Goal: Information Seeking & Learning: Learn about a topic

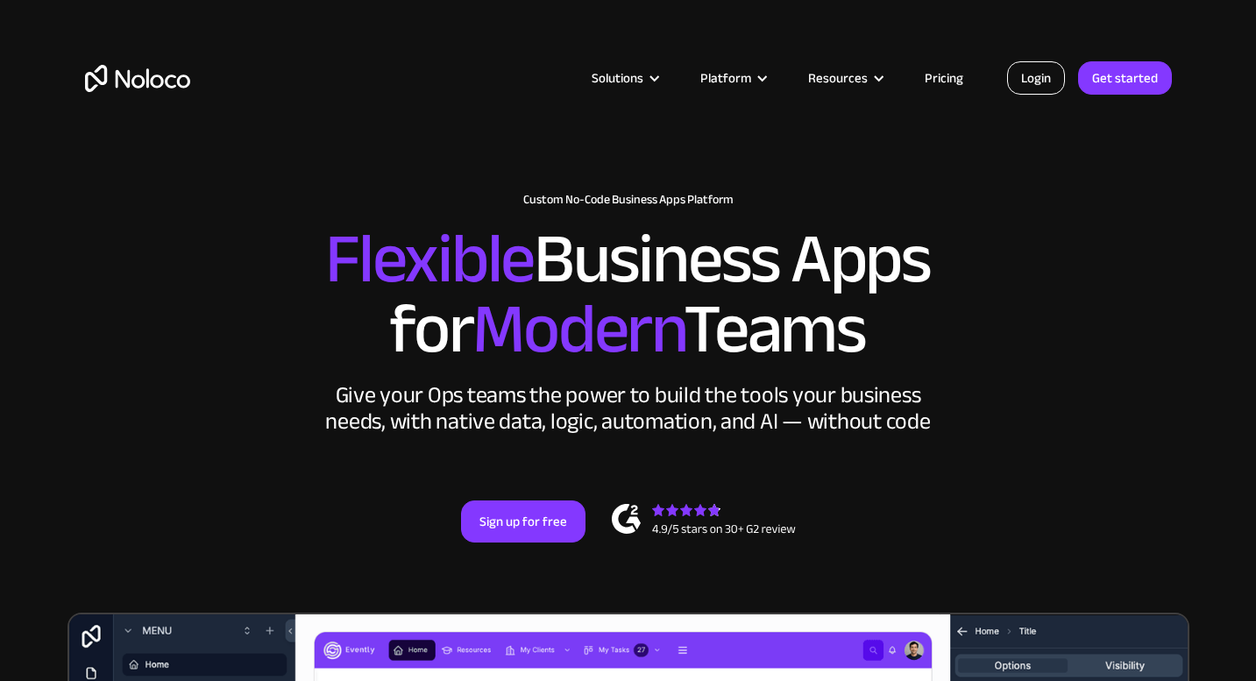
click at [1034, 82] on link "Login" at bounding box center [1036, 77] width 58 height 33
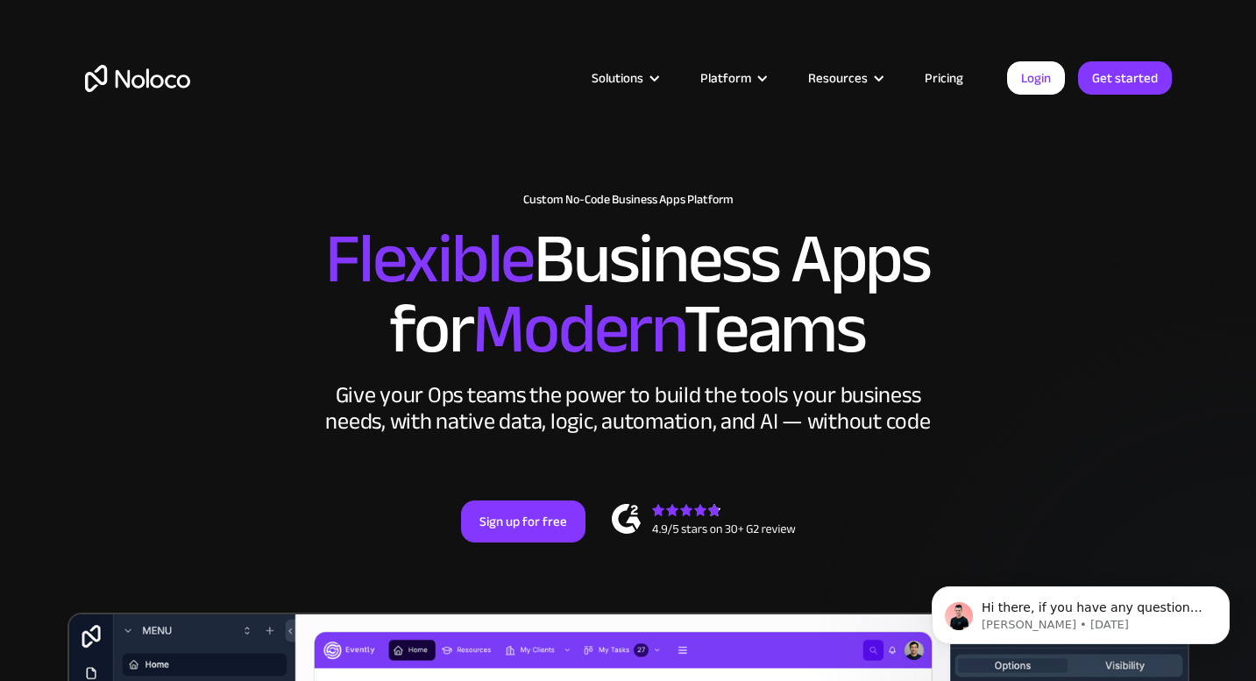
click at [928, 81] on link "Pricing" at bounding box center [944, 78] width 82 height 23
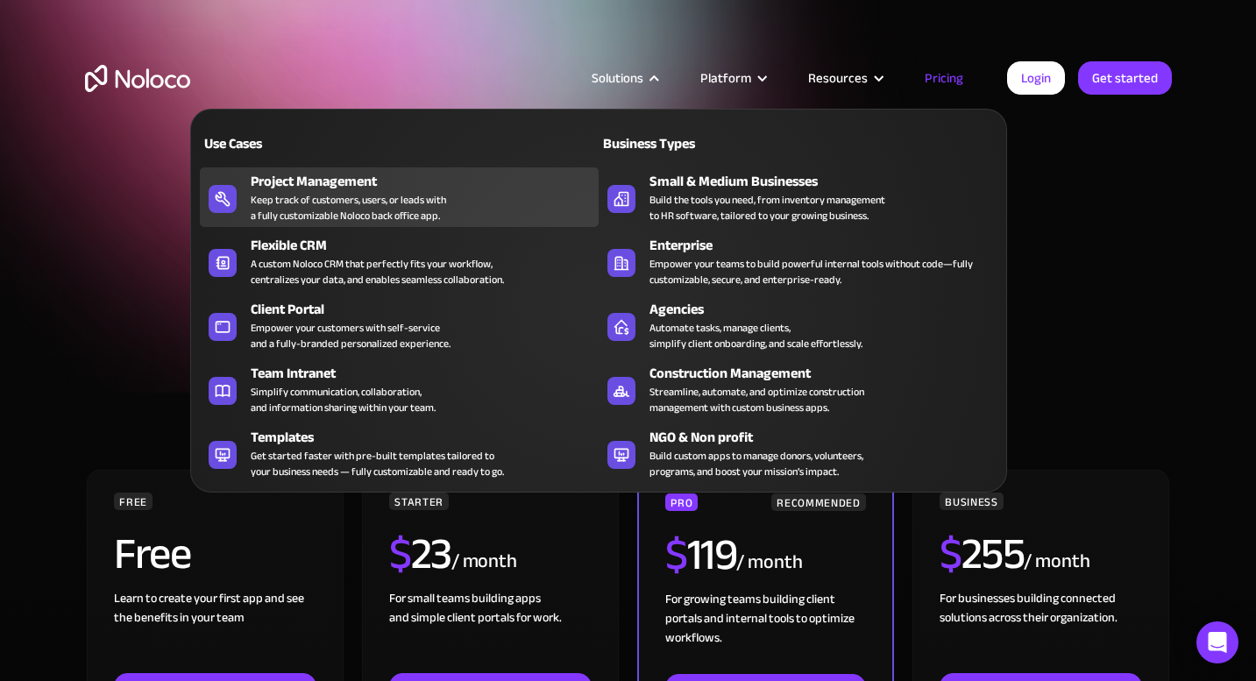
click at [353, 199] on div "Keep track of customers, users, or leads with a fully customizable Noloco back …" at bounding box center [348, 208] width 195 height 32
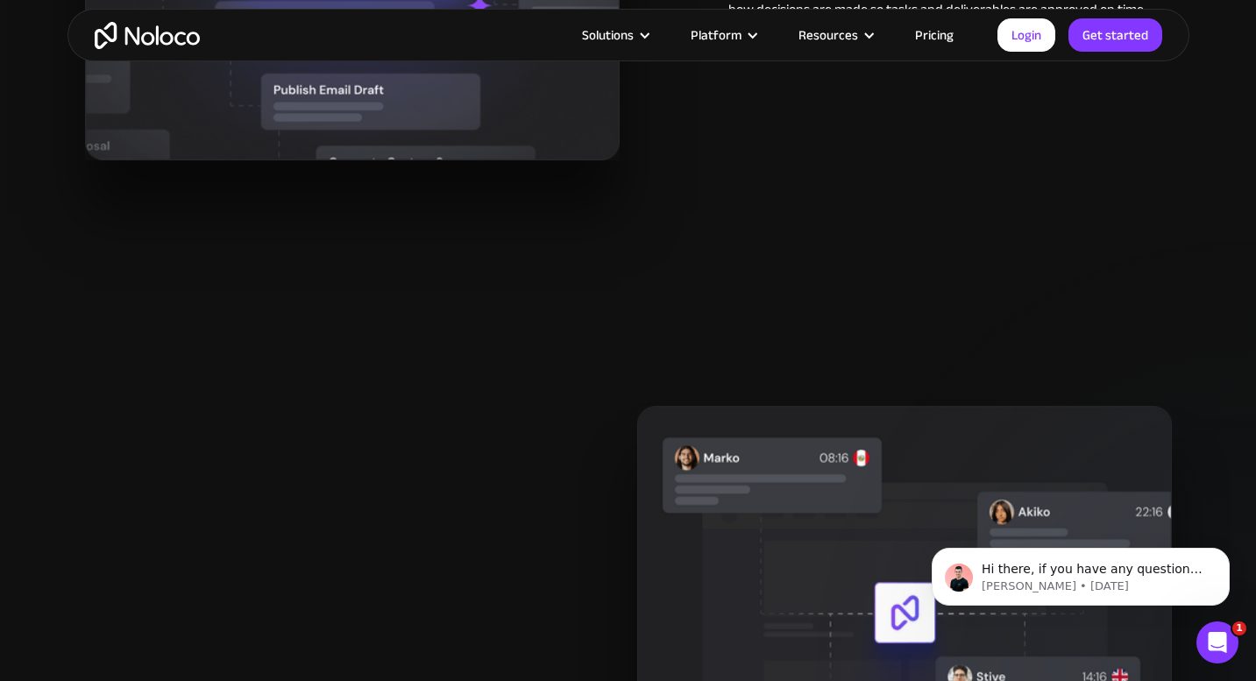
scroll to position [2781, 0]
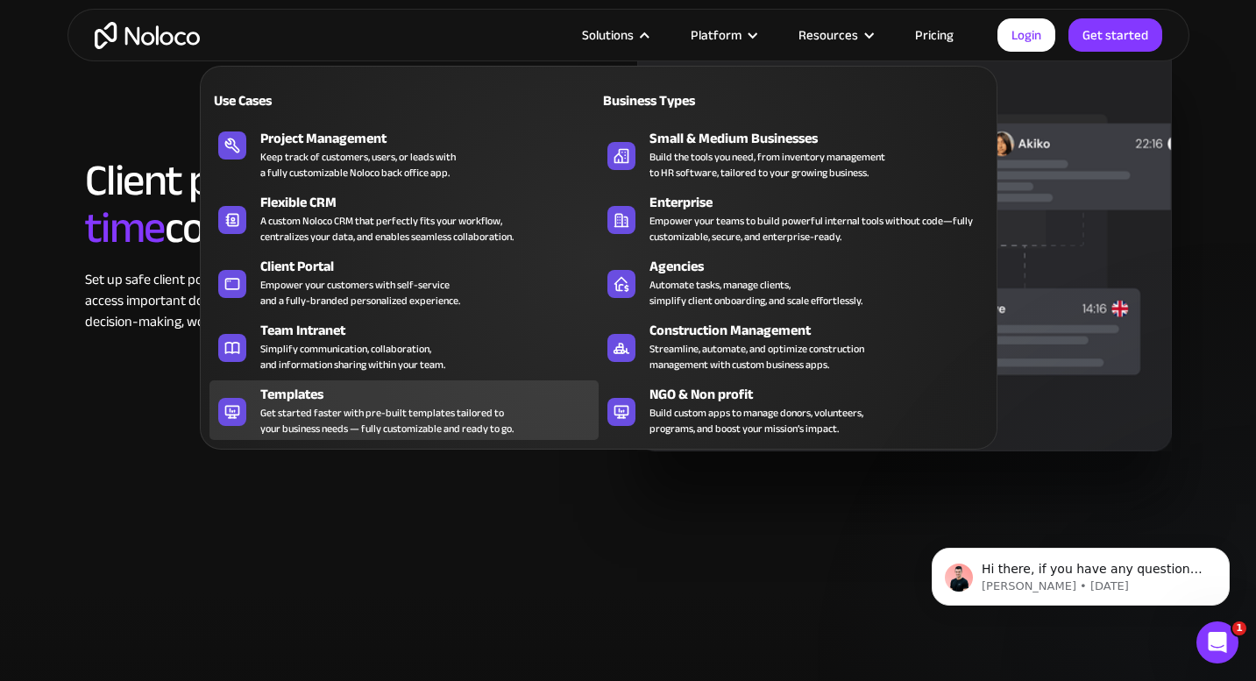
click at [370, 413] on div "Get started faster with pre-built templates tailored to your business needs — f…" at bounding box center [386, 421] width 253 height 32
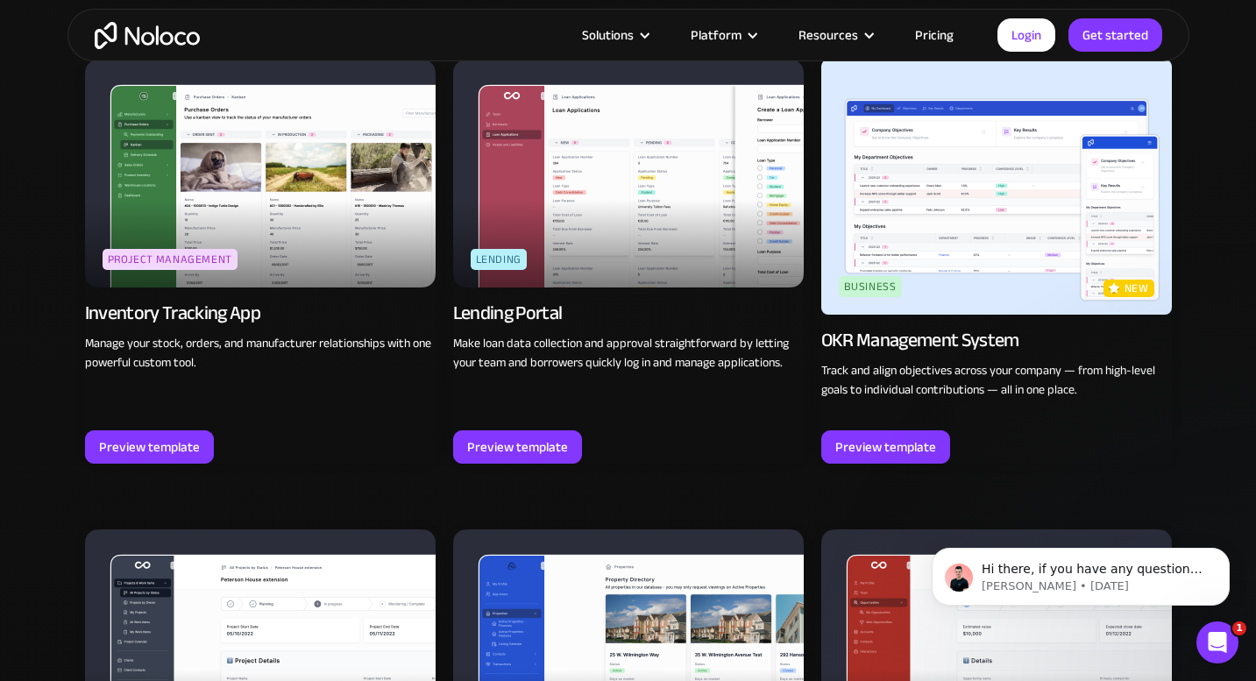
scroll to position [2666, 0]
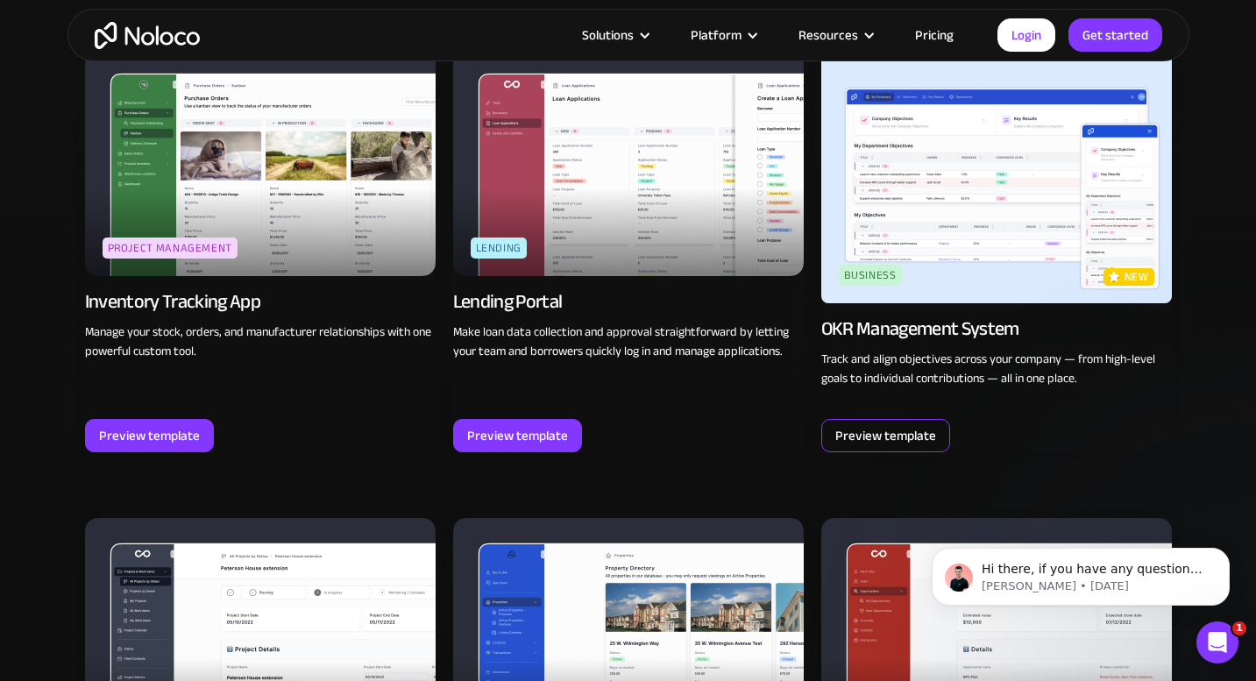
click at [896, 443] on div "Preview template" at bounding box center [885, 435] width 101 height 23
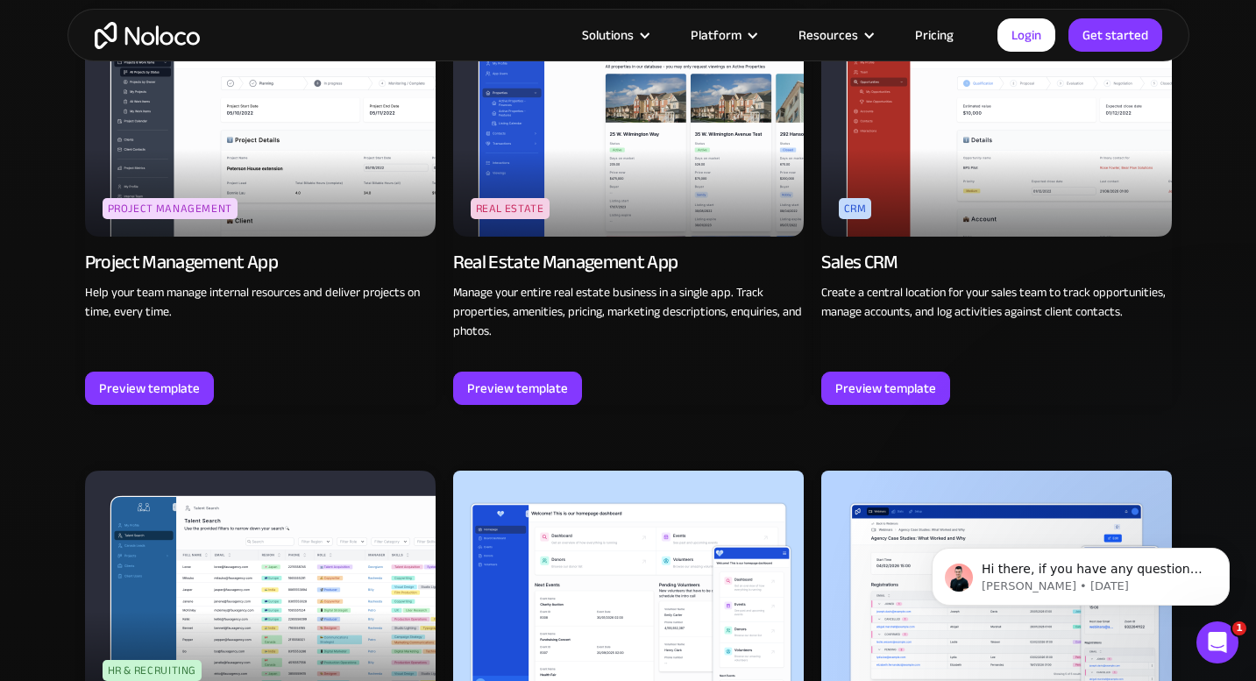
scroll to position [2512, 0]
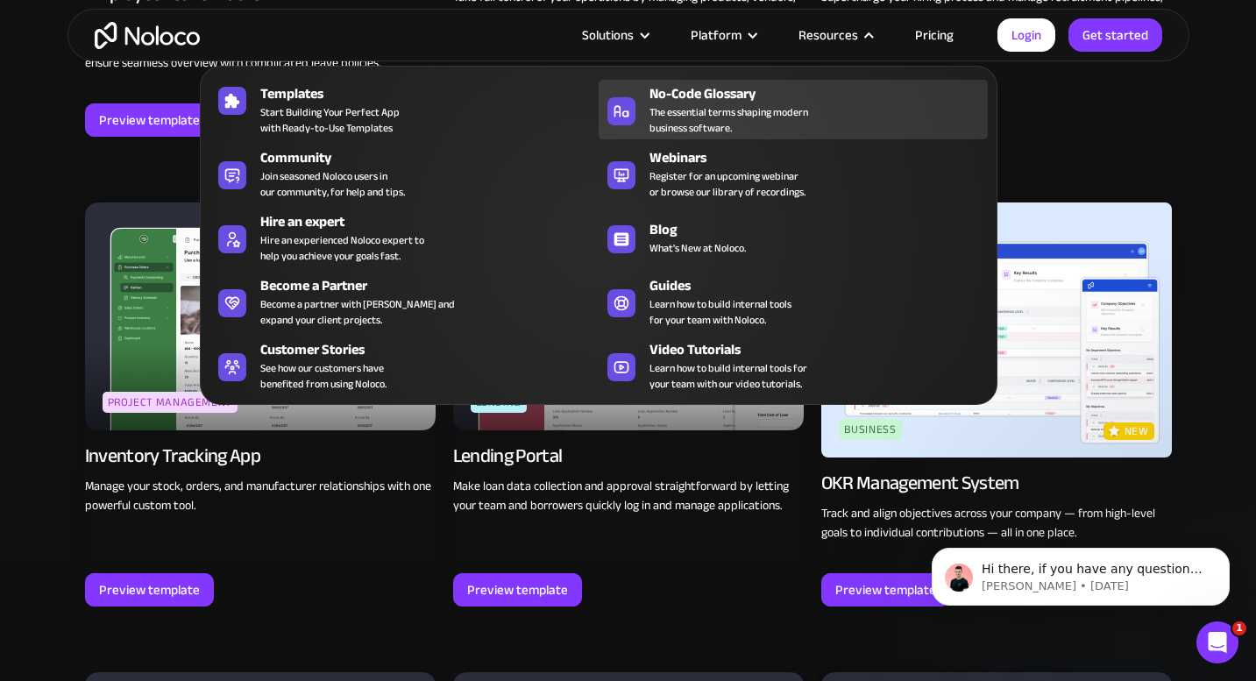
click at [706, 110] on span "The essential terms shaping modern business software." at bounding box center [728, 120] width 159 height 32
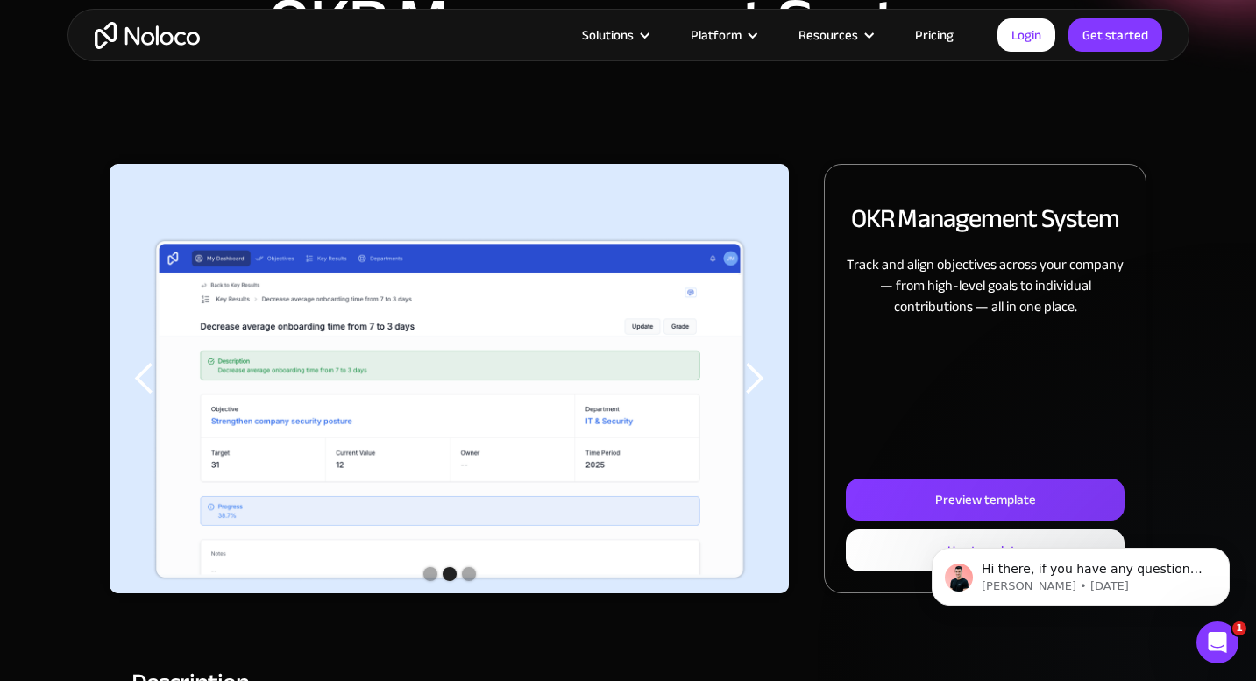
scroll to position [448, 0]
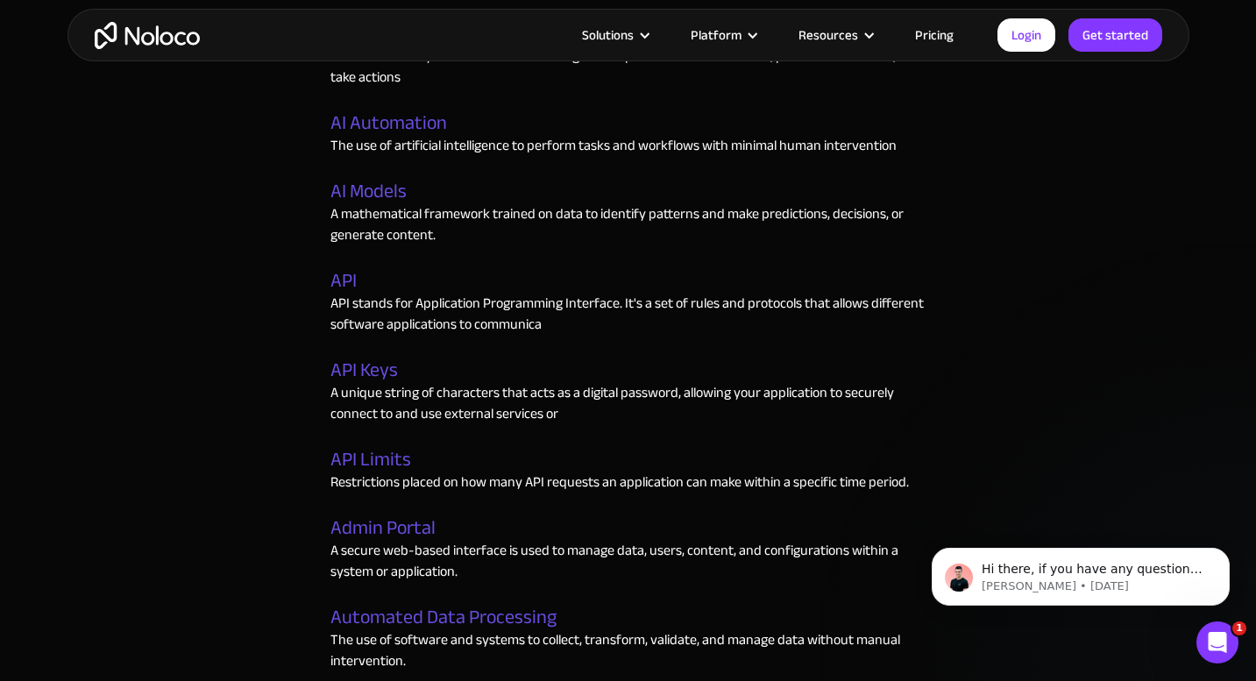
scroll to position [507, 0]
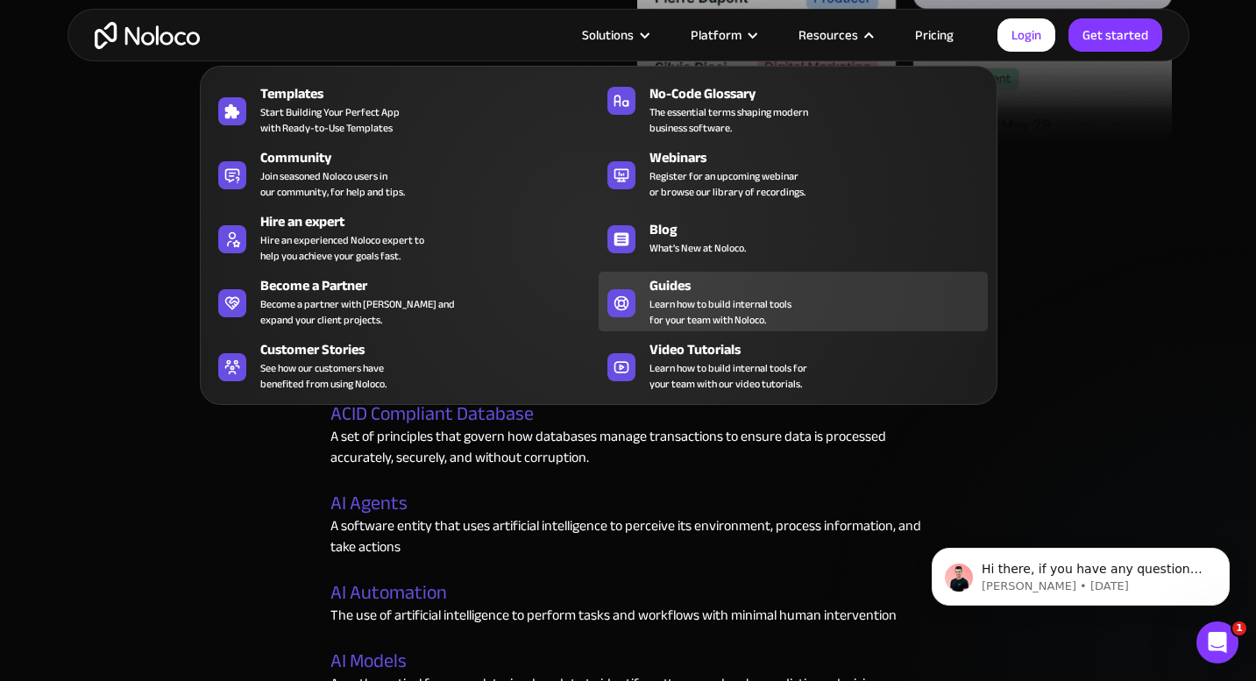
click at [662, 287] on div "Guides" at bounding box center [822, 285] width 346 height 21
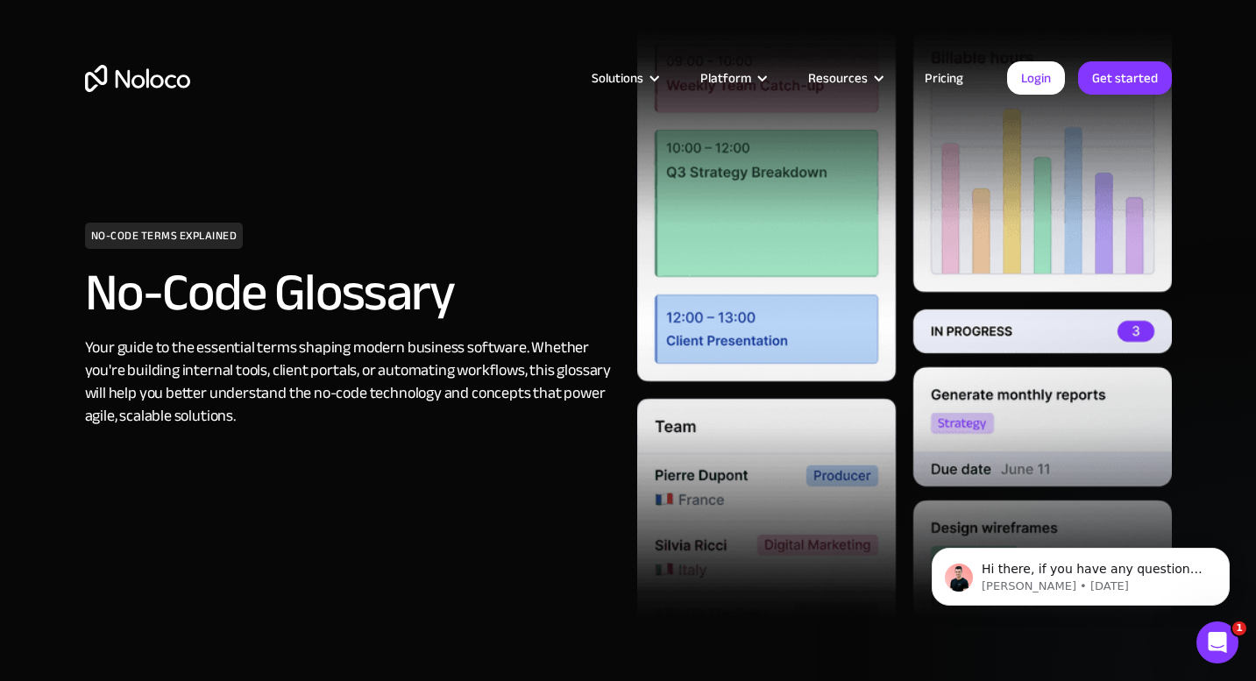
scroll to position [0, 0]
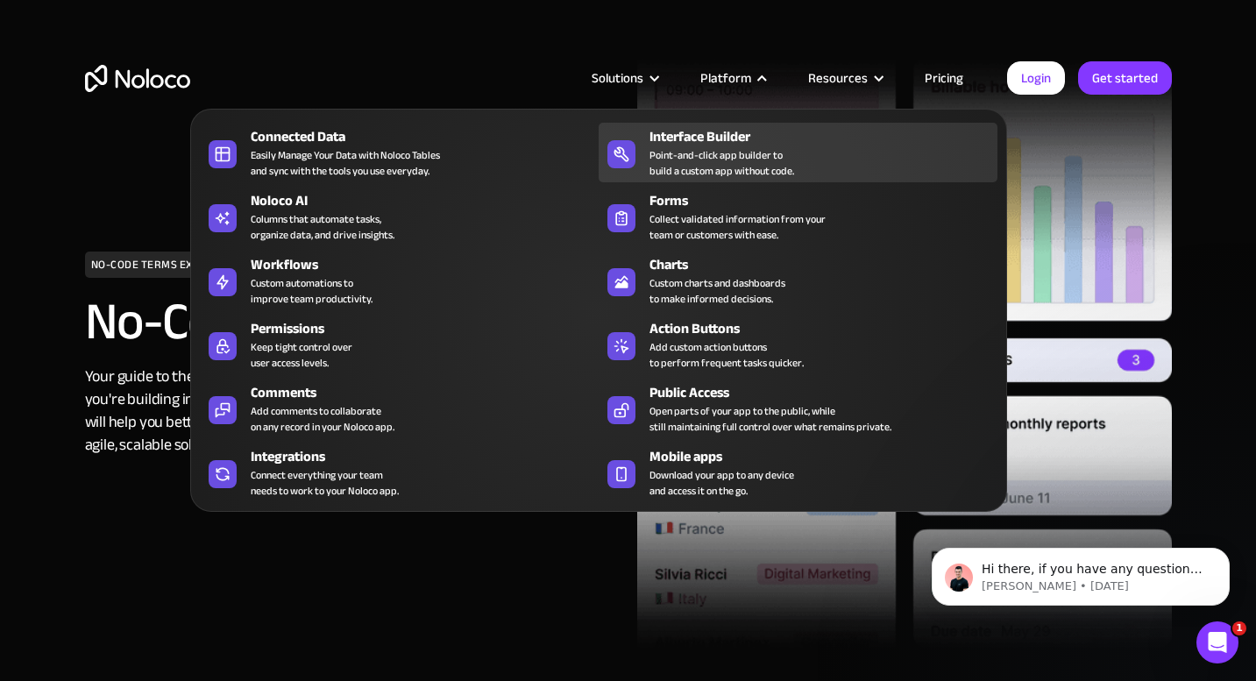
click at [729, 177] on div "Point-and-click app builder to build a custom app without code." at bounding box center [721, 163] width 145 height 32
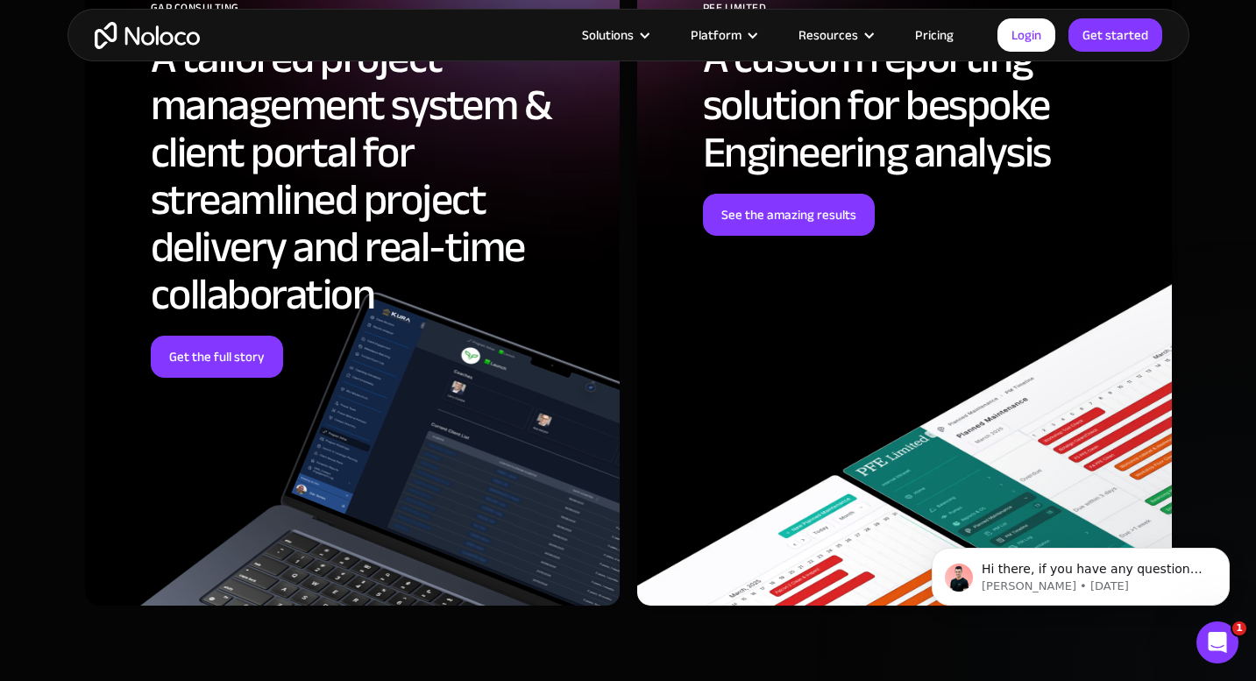
scroll to position [4730, 0]
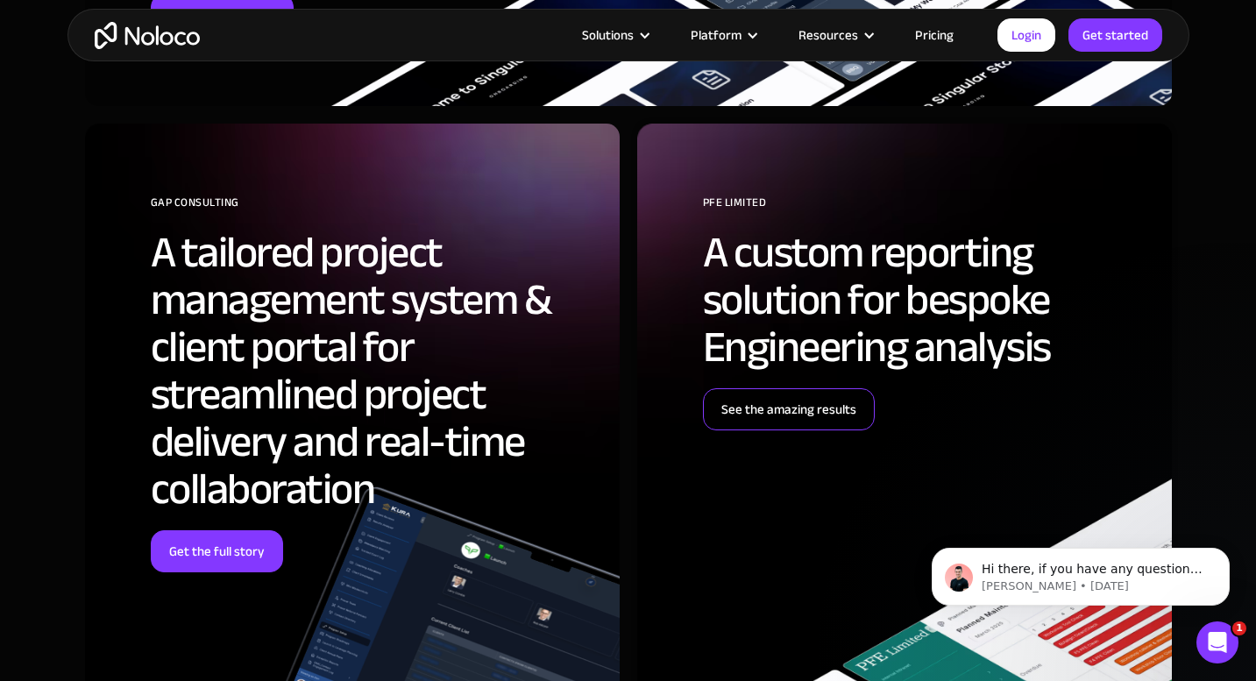
click at [760, 416] on link "See the amazing results" at bounding box center [789, 409] width 172 height 42
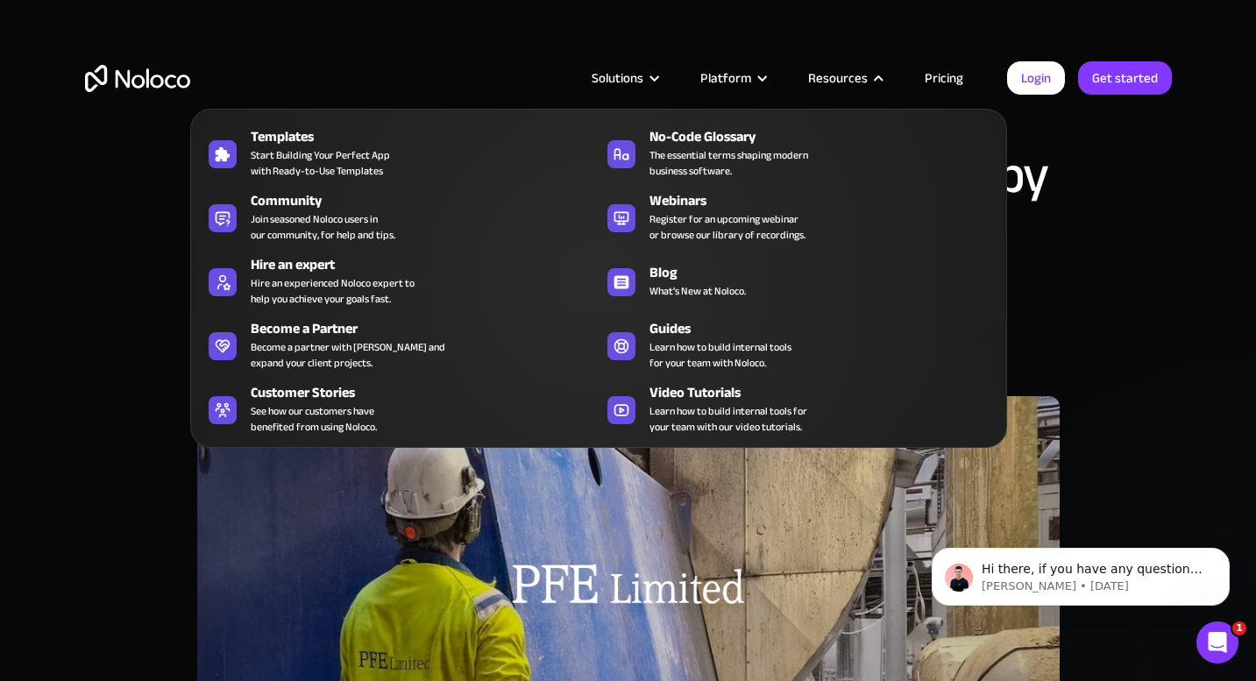
click at [870, 73] on div "Resources" at bounding box center [844, 78] width 117 height 23
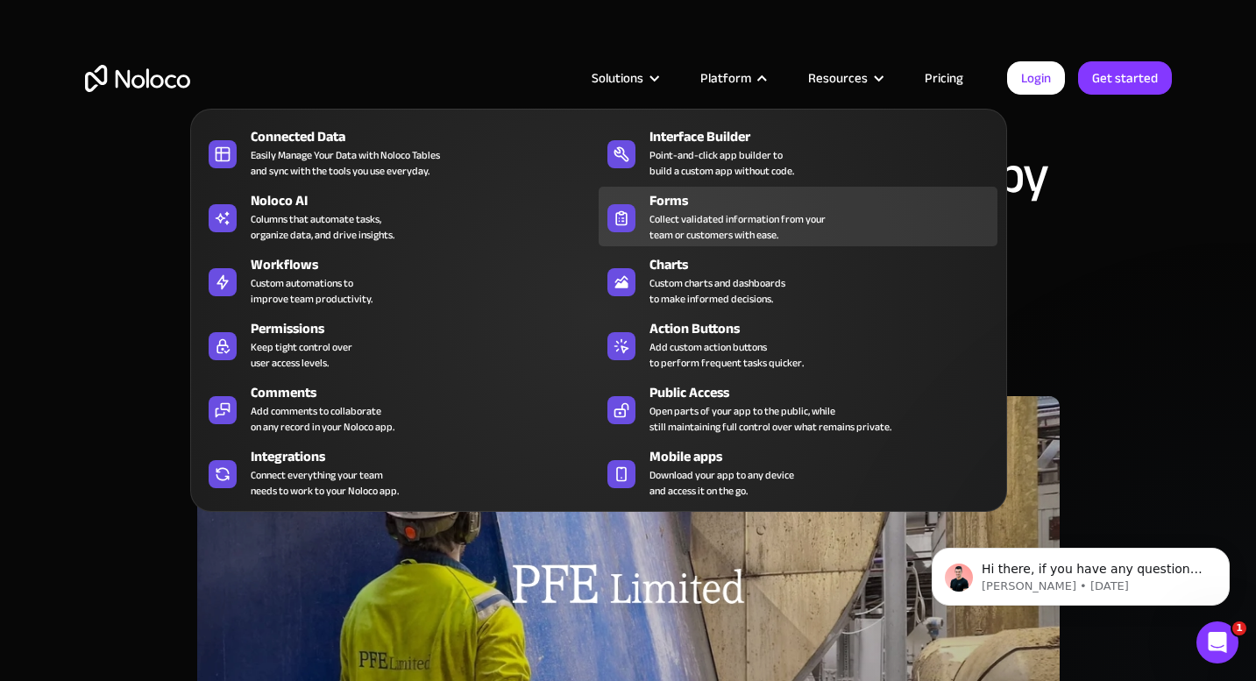
click at [696, 211] on div "Collect validated information from your team or customers with ease." at bounding box center [737, 227] width 176 height 32
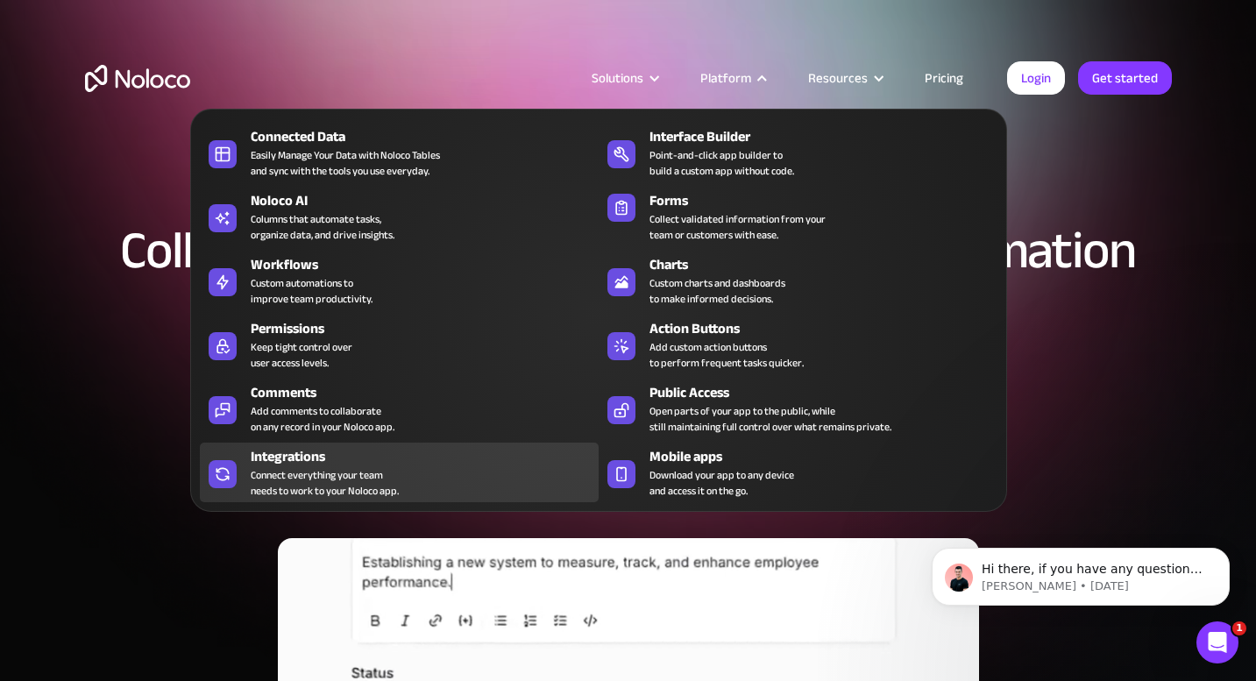
click at [324, 470] on div "Connect everything your team needs to work to your Noloco app." at bounding box center [325, 483] width 148 height 32
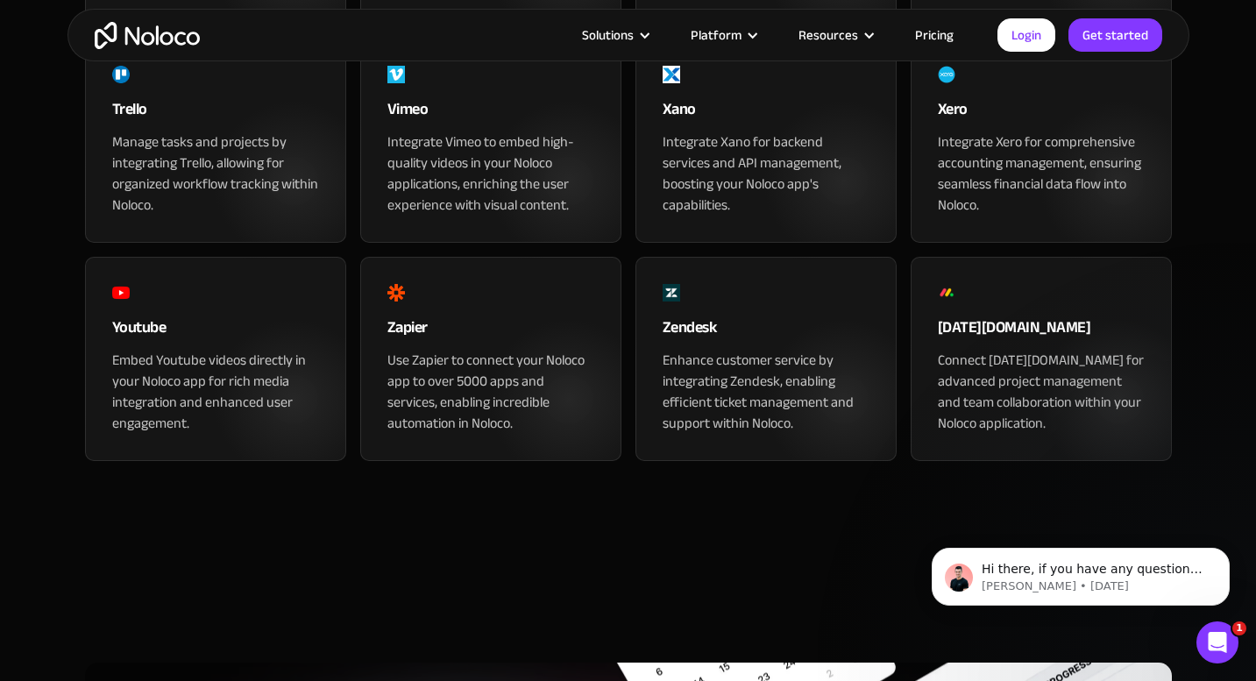
scroll to position [2096, 0]
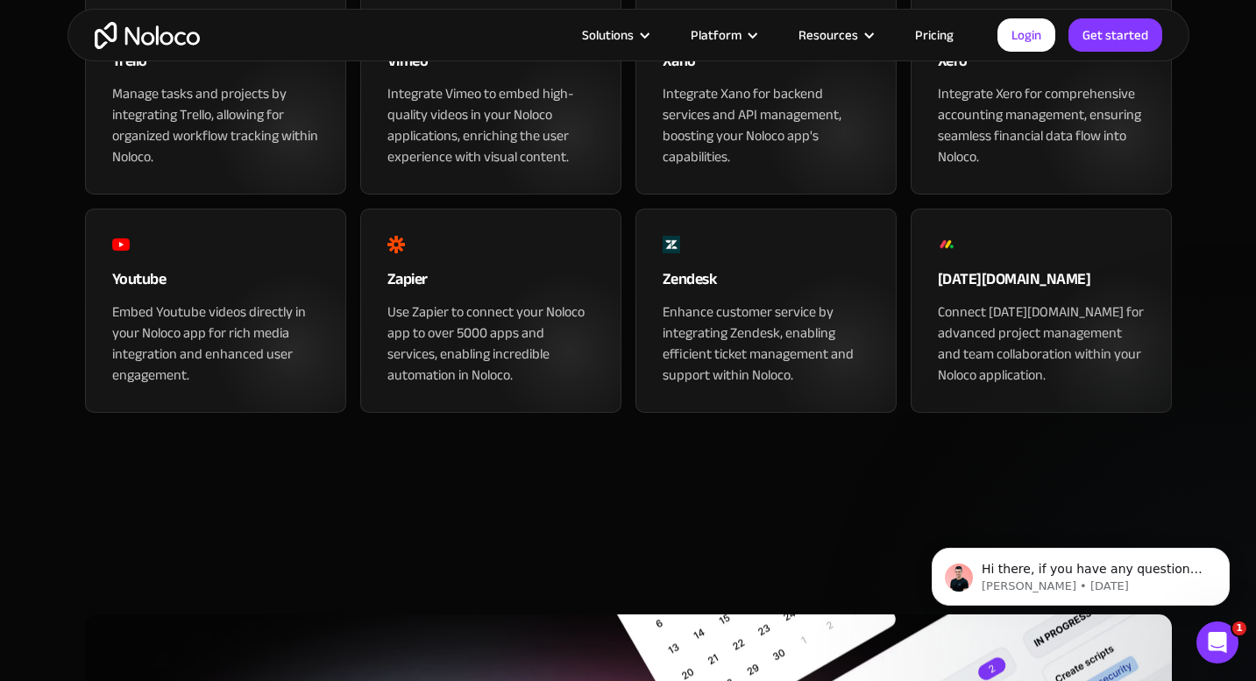
click at [968, 301] on div "[DATE][DOMAIN_NAME]" at bounding box center [1041, 283] width 207 height 35
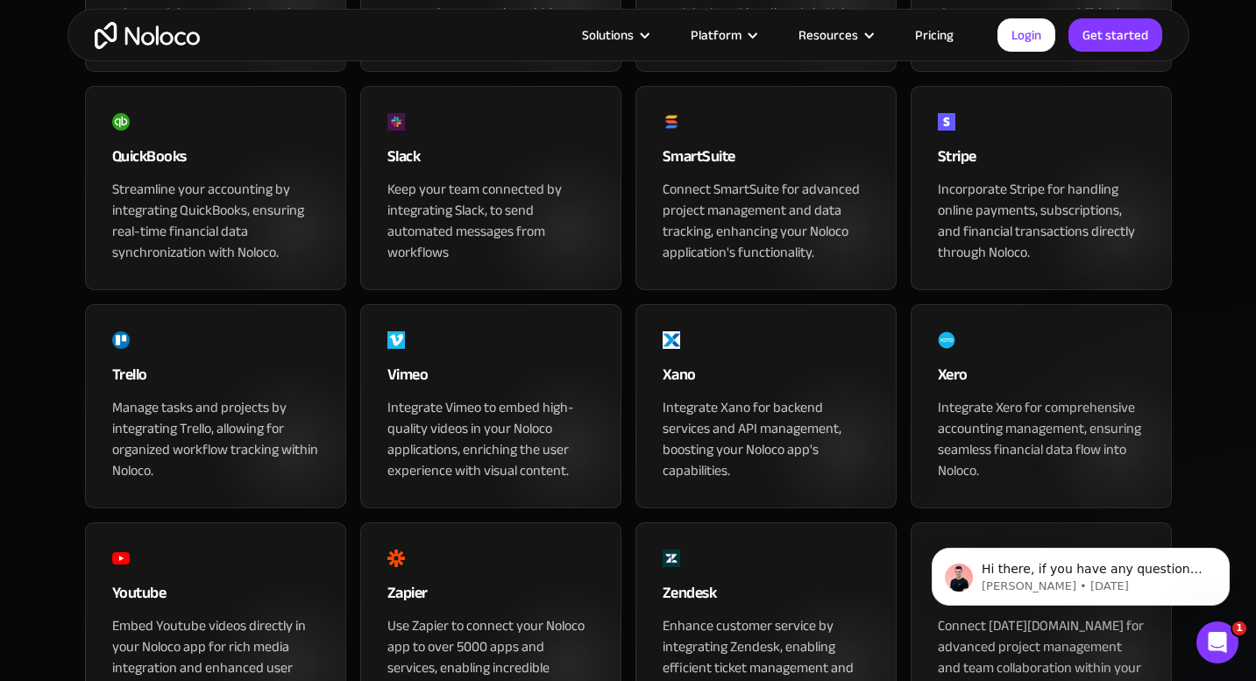
scroll to position [1904, 0]
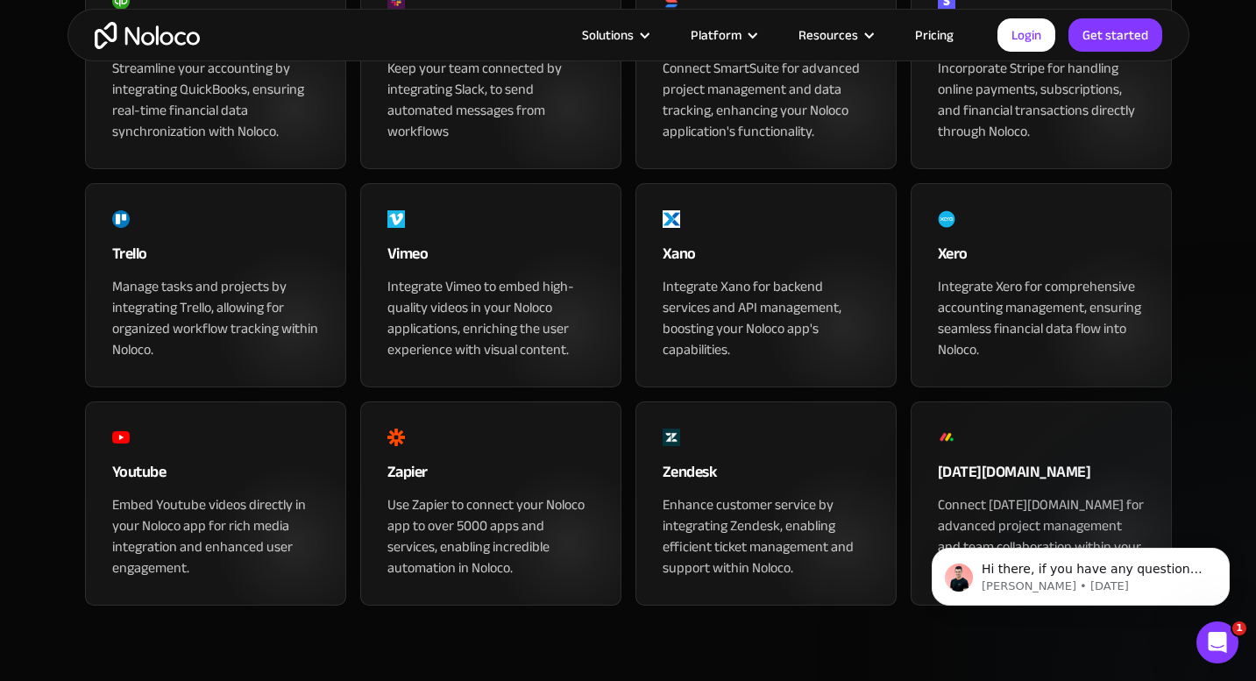
click at [690, 276] on div "Xano" at bounding box center [766, 258] width 207 height 35
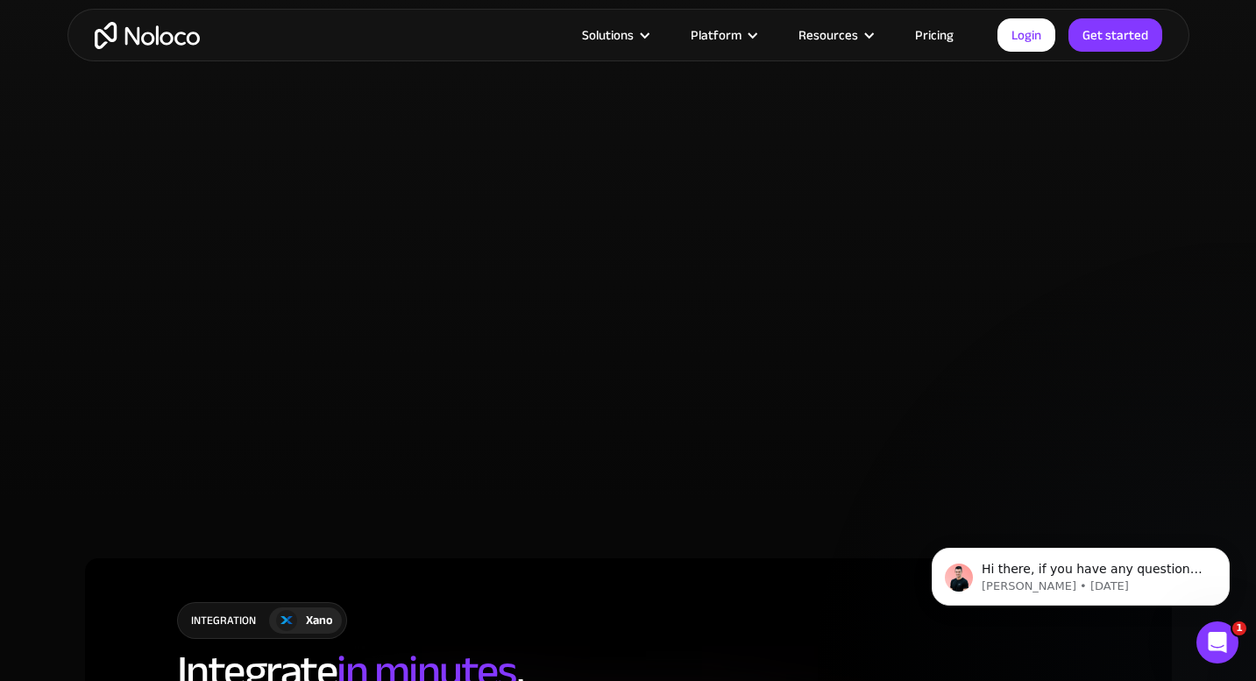
scroll to position [4475, 0]
